Goal: Obtain resource: Download file/media

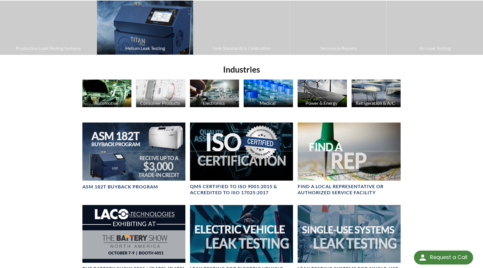
scroll to position [116, 0]
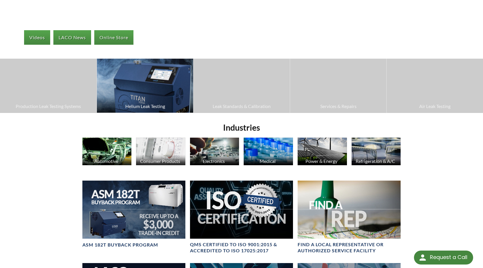
click at [147, 105] on span "Helium Leak Testing" at bounding box center [145, 106] width 90 height 8
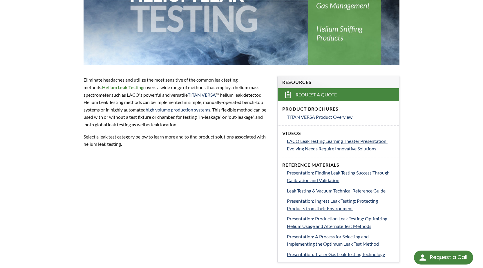
scroll to position [116, 0]
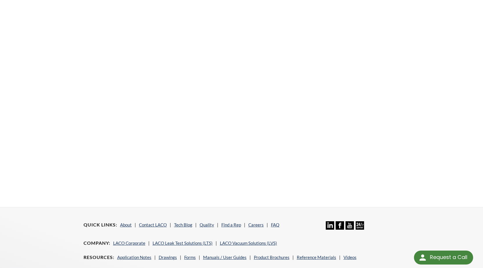
scroll to position [148, 0]
